Goal: Task Accomplishment & Management: Use online tool/utility

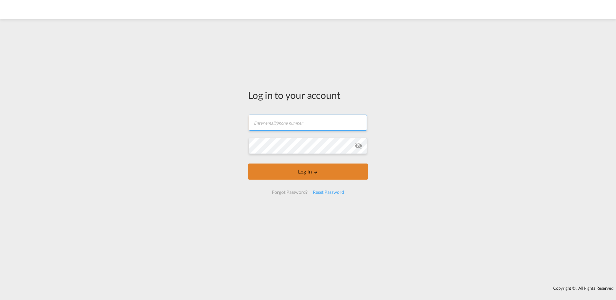
type input "[EMAIL_ADDRESS][DOMAIN_NAME]"
click at [300, 168] on button "Log In" at bounding box center [308, 172] width 120 height 16
